Goal: Navigation & Orientation: Go to known website

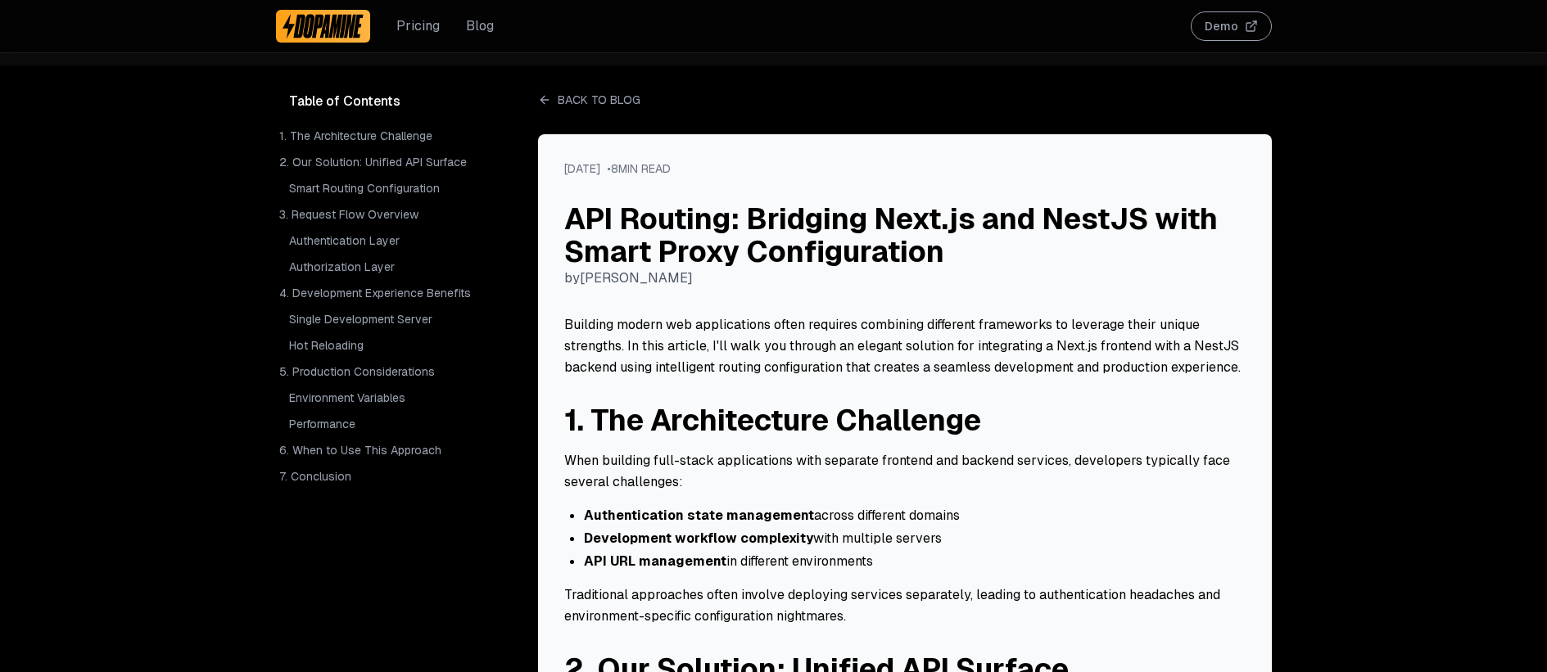
click at [326, 20] on img at bounding box center [324, 26] width 82 height 26
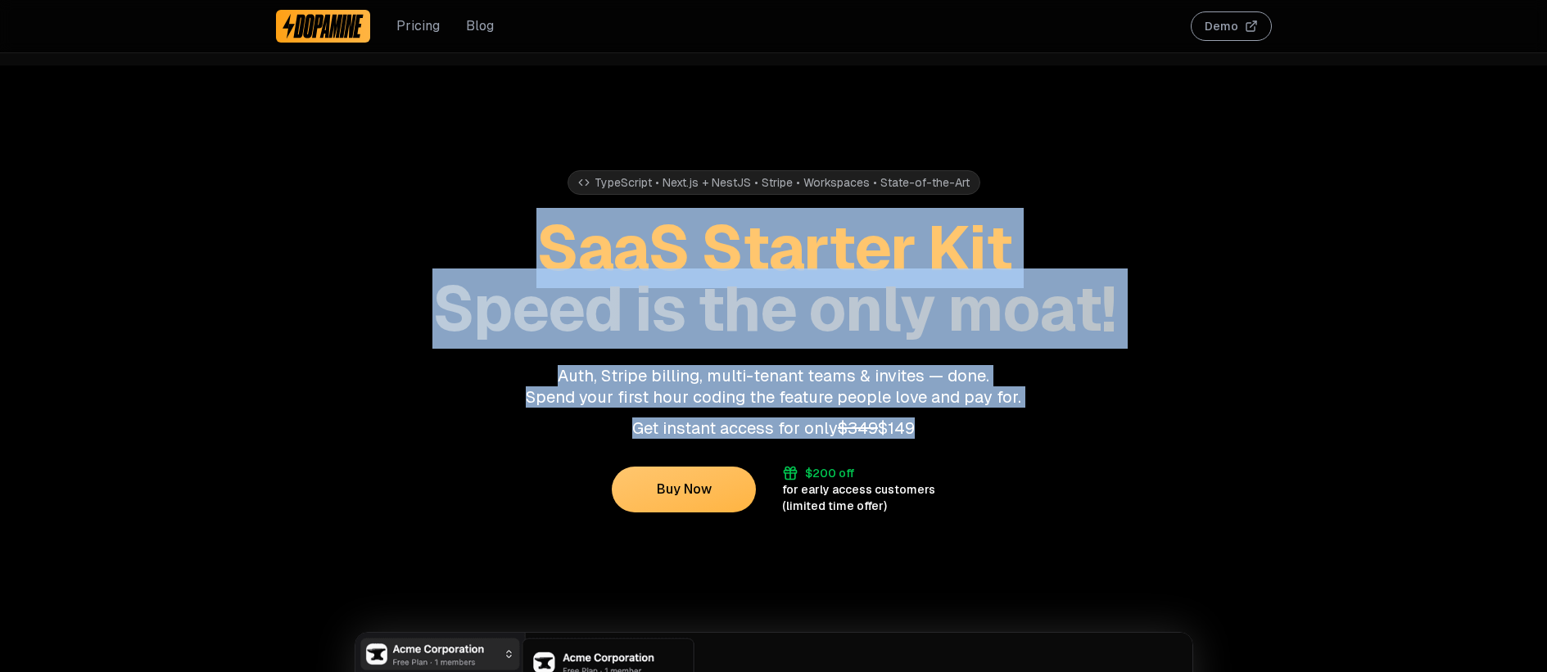
drag, startPoint x: 473, startPoint y: 230, endPoint x: 921, endPoint y: 427, distance: 489.3
click at [917, 427] on div "TypeScript • Next.js + NestJS • Stripe • Workspaces • State-of-the-Art SaaS Sta…" at bounding box center [774, 290] width 996 height 449
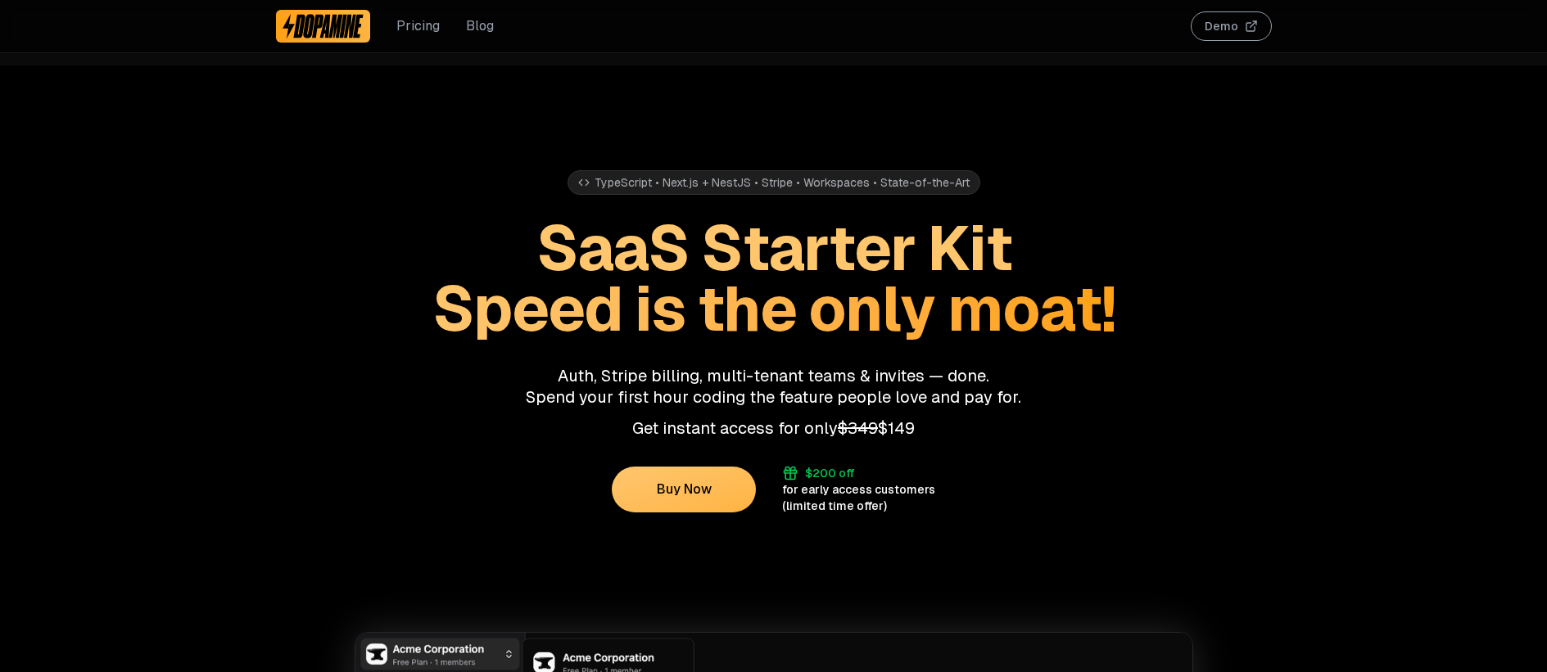
click at [1008, 440] on div "TypeScript • Next.js + NestJS • Stripe • Workspaces • State-of-the-Art SaaS Sta…" at bounding box center [774, 290] width 996 height 449
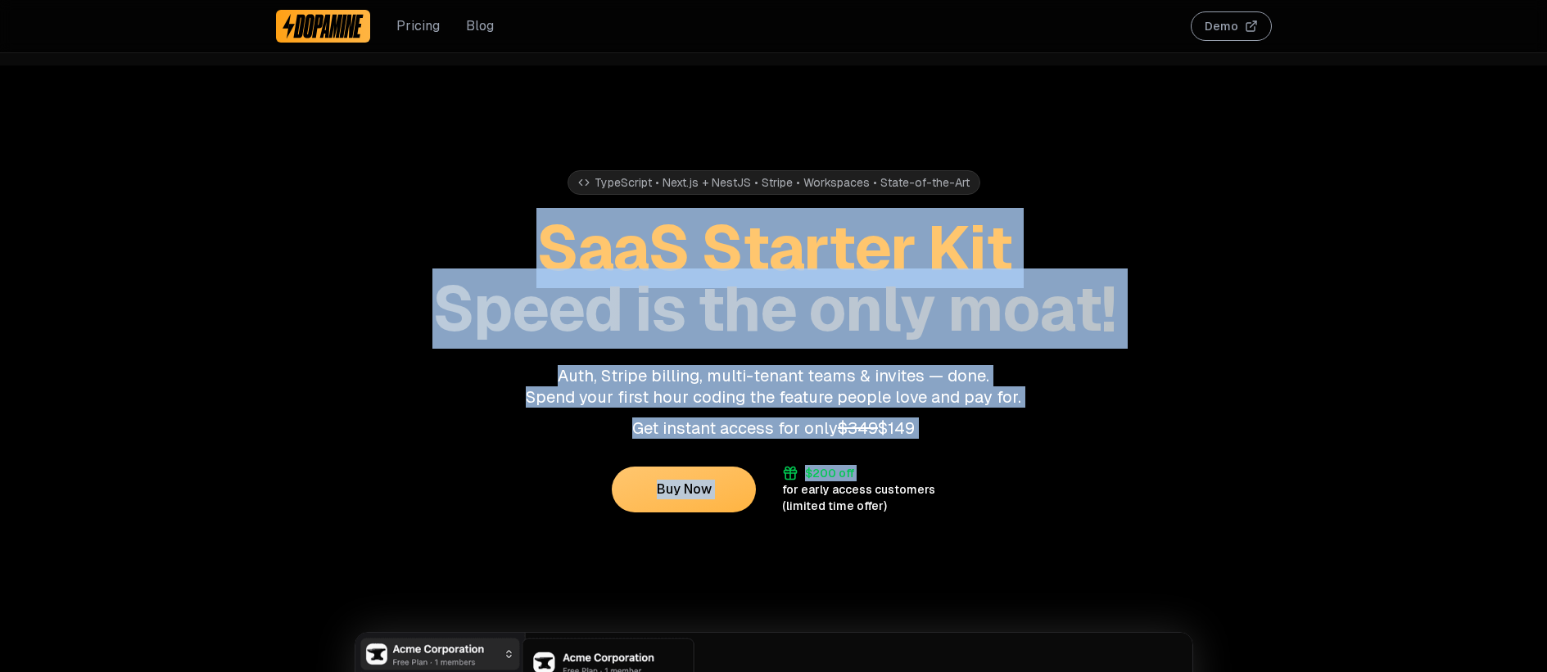
drag, startPoint x: 1008, startPoint y: 440, endPoint x: 1079, endPoint y: 202, distance: 247.8
click at [1079, 202] on div "TypeScript • Next.js + NestJS • Stripe • Workspaces • State-of-the-Art SaaS Sta…" at bounding box center [774, 290] width 996 height 449
click at [1079, 202] on div "TypeScript • Next.js + NestJS • Stripe • Workspaces • State-of-the-Art SaaS Sta…" at bounding box center [774, 254] width 996 height 169
drag, startPoint x: 1079, startPoint y: 202, endPoint x: 1025, endPoint y: 523, distance: 324.8
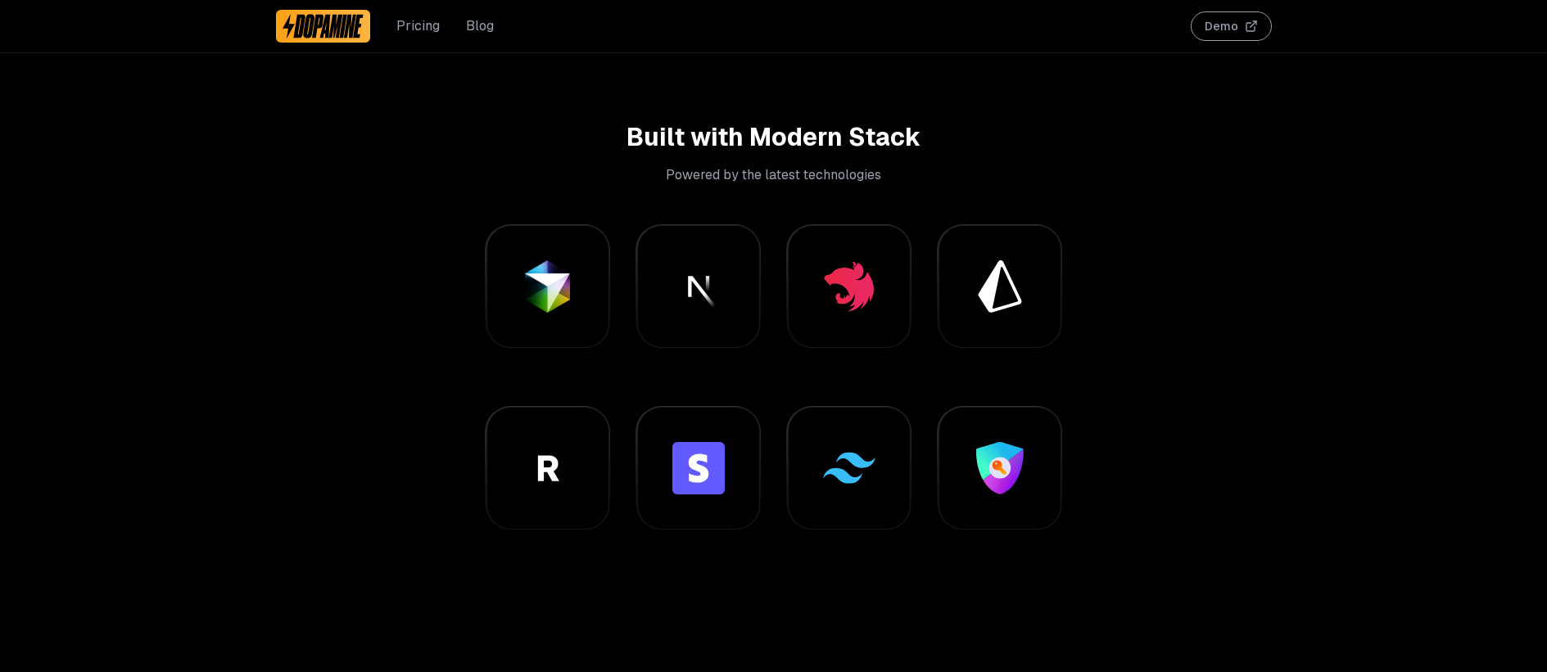
scroll to position [1157, 0]
